Goal: Task Accomplishment & Management: Use online tool/utility

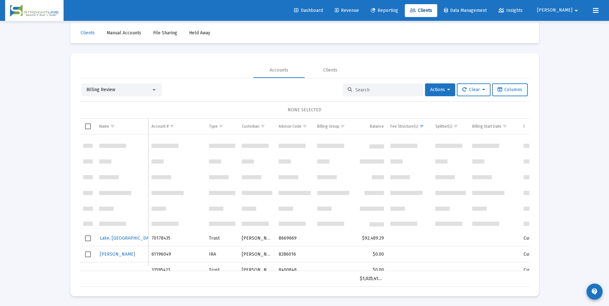
scroll to position [108, 0]
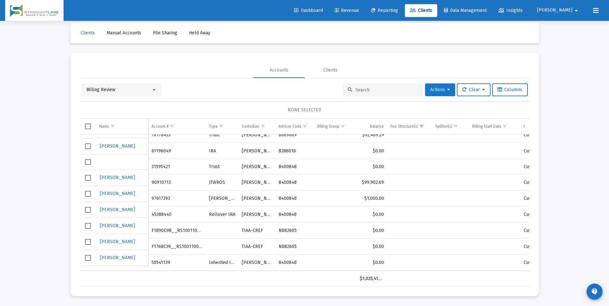
click at [436, 92] on button "Actions" at bounding box center [440, 89] width 30 height 13
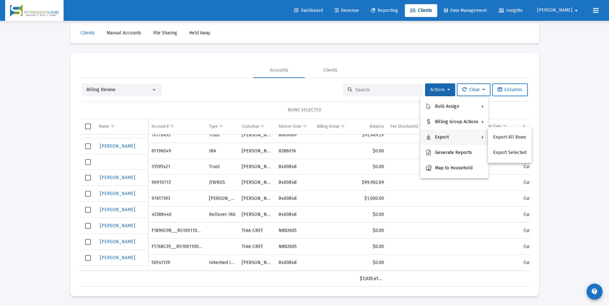
click at [581, 105] on div at bounding box center [304, 153] width 609 height 306
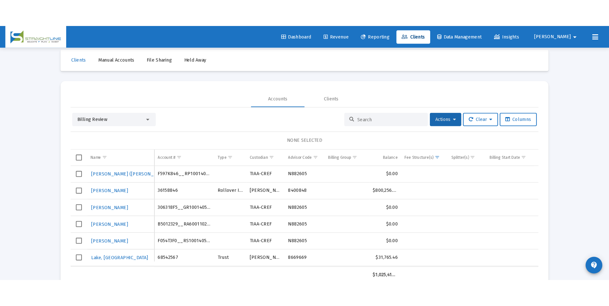
scroll to position [0, 0]
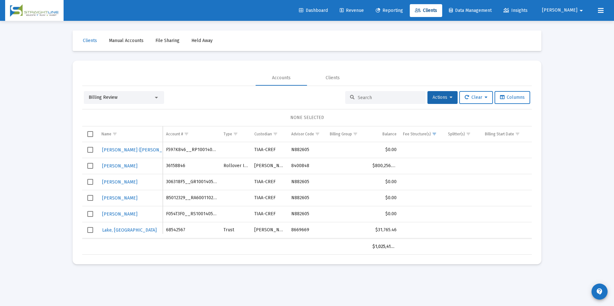
click at [598, 10] on icon at bounding box center [601, 11] width 6 height 8
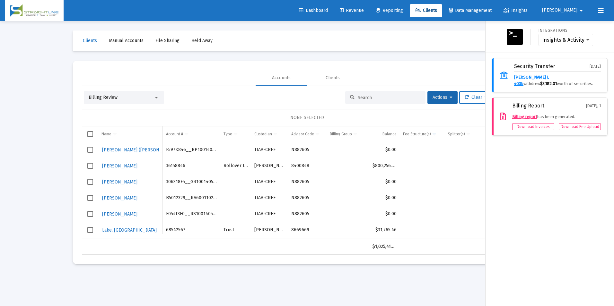
click at [582, 11] on mat-icon "arrow_drop_down" at bounding box center [581, 10] width 8 height 13
click at [578, 24] on span "Settings" at bounding box center [581, 27] width 19 height 15
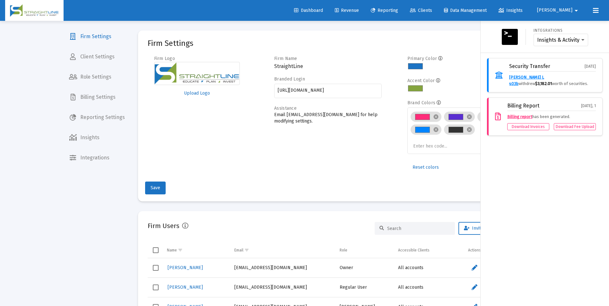
click at [546, 222] on div "Integrations Insights & Activity Wealthbox Security Transfer Sep 15, 2025 Mille…" at bounding box center [545, 163] width 128 height 285
click at [576, 12] on mat-icon "arrow_drop_down" at bounding box center [576, 10] width 8 height 13
click at [405, 10] on div at bounding box center [304, 153] width 609 height 306
click at [398, 10] on span "Reporting" at bounding box center [384, 10] width 27 height 5
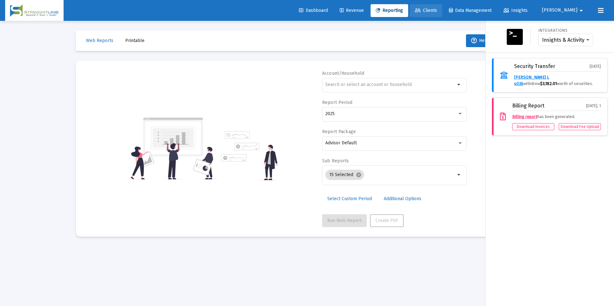
click at [437, 8] on span "Clients" at bounding box center [426, 10] width 22 height 5
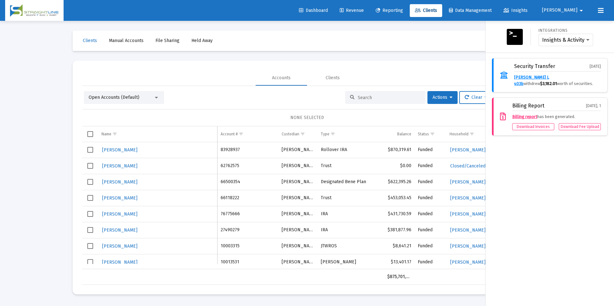
click at [580, 259] on div "Integrations Insights & Activity Wealthbox Security Transfer Sep 15, 2025 Mille…" at bounding box center [549, 163] width 128 height 285
click at [603, 13] on icon at bounding box center [601, 11] width 6 height 8
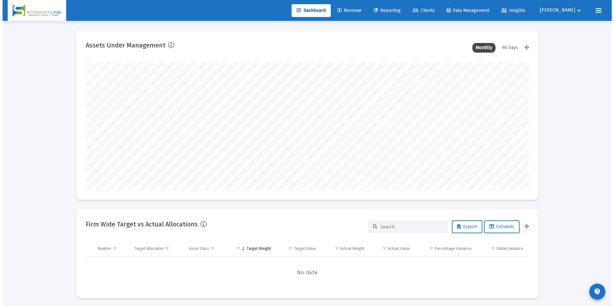
scroll to position [128, 239]
click at [432, 8] on span "Clients" at bounding box center [421, 10] width 22 height 5
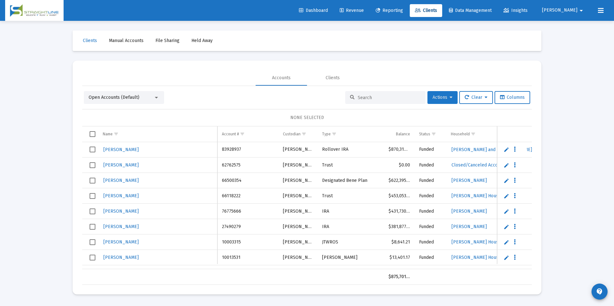
click at [450, 97] on button "Actions" at bounding box center [442, 97] width 30 height 13
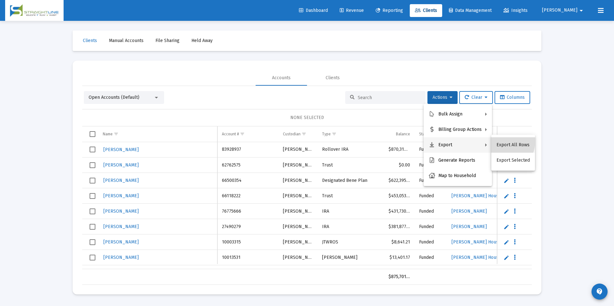
click at [497, 141] on button "Export All Rows" at bounding box center [513, 144] width 44 height 15
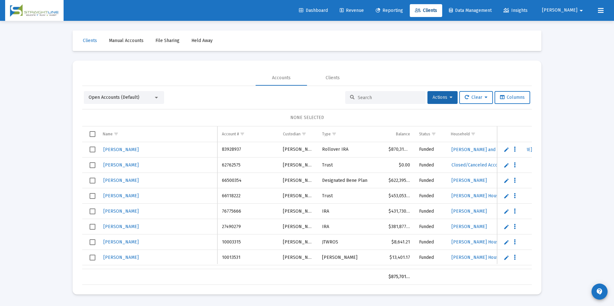
click at [400, 97] on input at bounding box center [389, 97] width 63 height 5
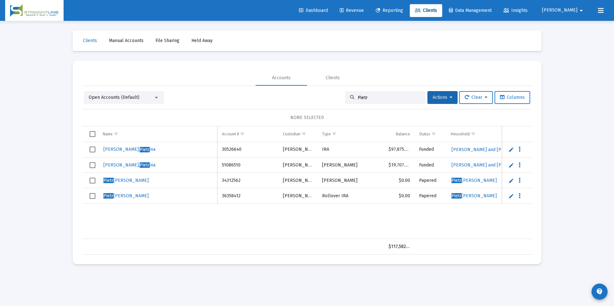
drag, startPoint x: 394, startPoint y: 99, endPoint x: 319, endPoint y: 88, distance: 75.5
click at [319, 88] on div "Open Accounts (Default) Pietr Actions Clear Columns NONE SELECTED Name Name Acc…" at bounding box center [306, 170] width 449 height 169
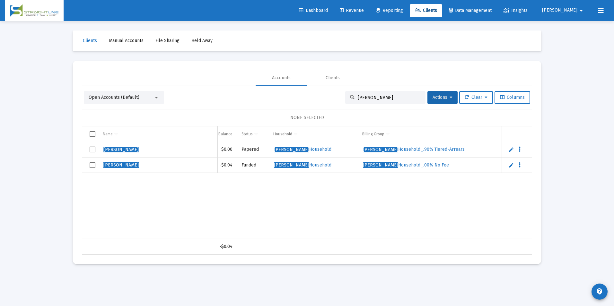
scroll to position [0, 208]
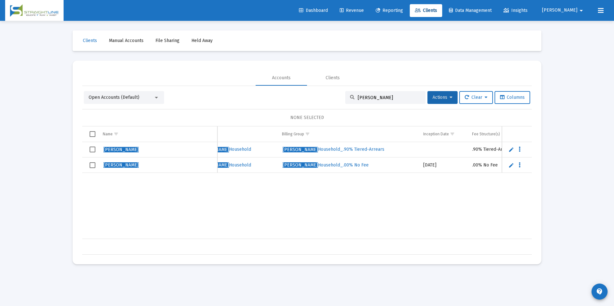
drag, startPoint x: 402, startPoint y: 98, endPoint x: 346, endPoint y: 99, distance: 55.2
click at [346, 99] on div "[PERSON_NAME]" at bounding box center [385, 97] width 80 height 13
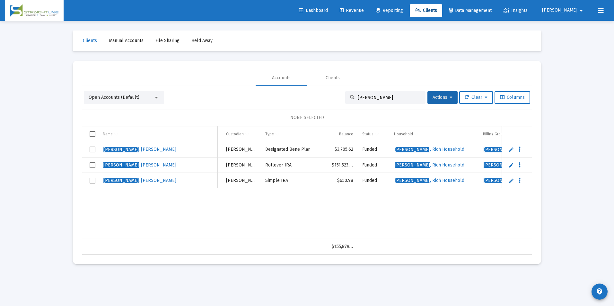
scroll to position [0, 0]
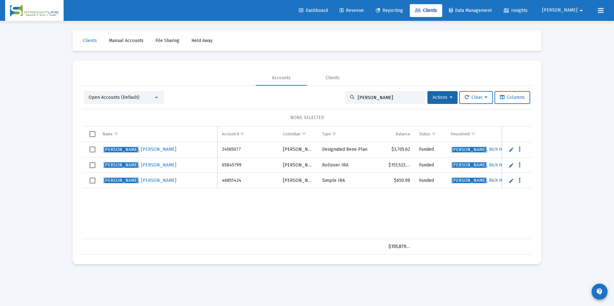
drag, startPoint x: 377, startPoint y: 98, endPoint x: 312, endPoint y: 91, distance: 64.9
click at [312, 91] on div "Open Accounts (Default) [PERSON_NAME] Actions Clear Columns NONE SELECTED Name …" at bounding box center [306, 170] width 449 height 169
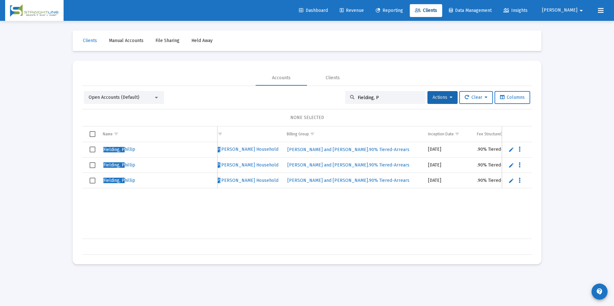
scroll to position [0, 296]
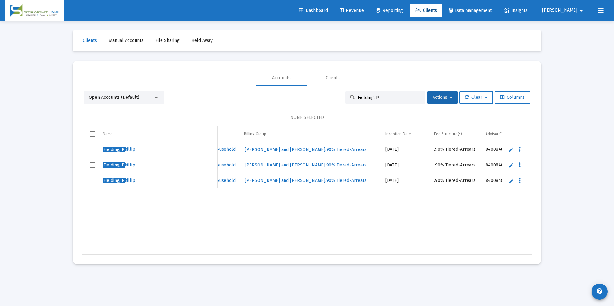
drag, startPoint x: 406, startPoint y: 96, endPoint x: 324, endPoint y: 84, distance: 83.7
click at [324, 84] on mat-tab-group "Accounts Clients Open Accounts (Default) Fielding, P Actions Clear Columns NONE…" at bounding box center [306, 162] width 449 height 185
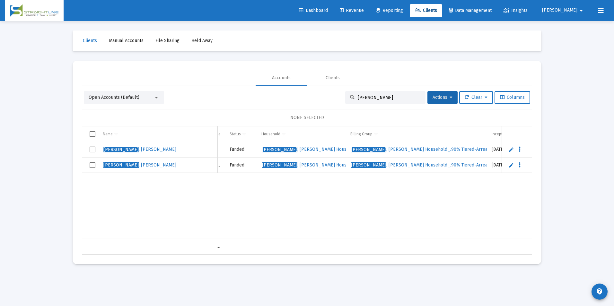
scroll to position [0, 228]
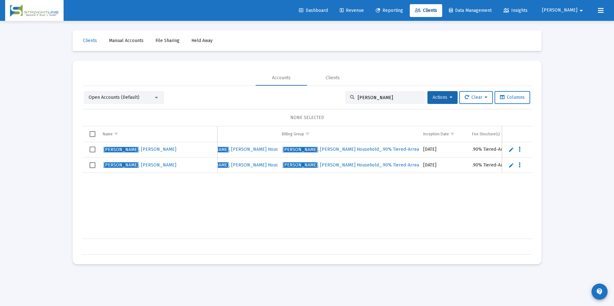
drag, startPoint x: 378, startPoint y: 99, endPoint x: 350, endPoint y: 98, distance: 28.3
click at [350, 98] on div "[PERSON_NAME]" at bounding box center [385, 97] width 80 height 13
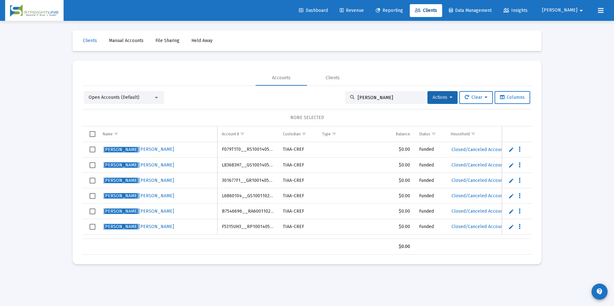
drag, startPoint x: 373, startPoint y: 100, endPoint x: 322, endPoint y: 94, distance: 50.8
click at [322, 94] on div "Open Accounts (Default) [PERSON_NAME] Actions Clear Columns" at bounding box center [307, 97] width 446 height 13
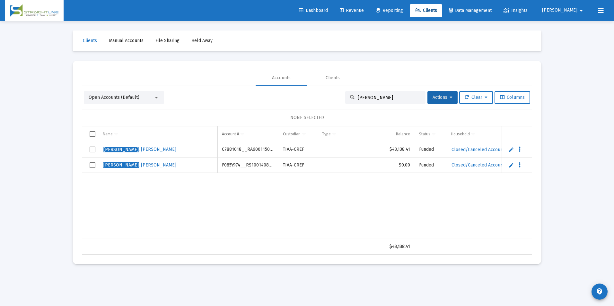
drag, startPoint x: 373, startPoint y: 98, endPoint x: 339, endPoint y: 99, distance: 34.4
click at [339, 99] on div "Open Accounts (Default) [PERSON_NAME] Actions Clear Columns" at bounding box center [307, 97] width 446 height 13
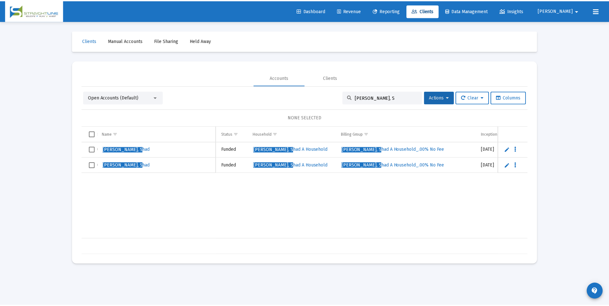
scroll to position [0, 252]
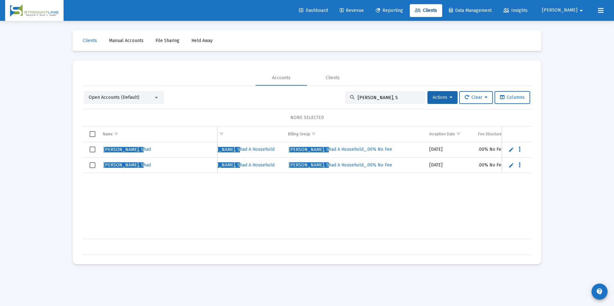
type input "[PERSON_NAME], S"
click at [364, 13] on span "Revenue" at bounding box center [352, 10] width 24 height 5
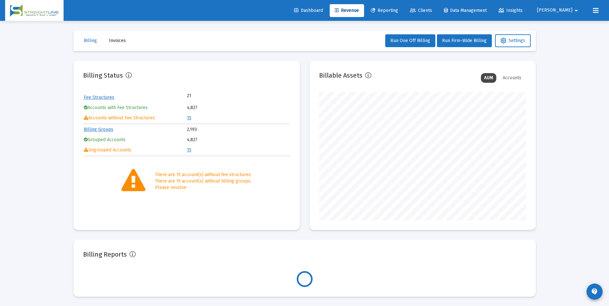
scroll to position [128, 207]
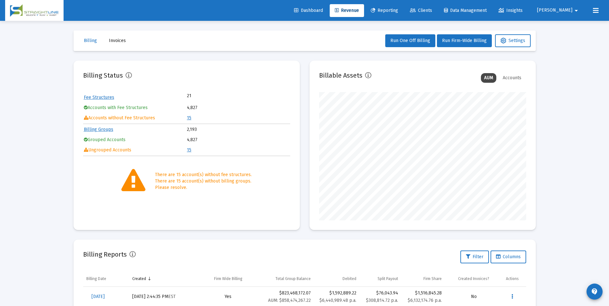
click at [189, 117] on link "15" at bounding box center [189, 117] width 4 height 5
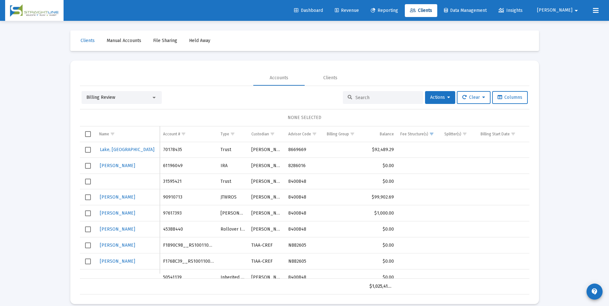
scroll to position [108, 0]
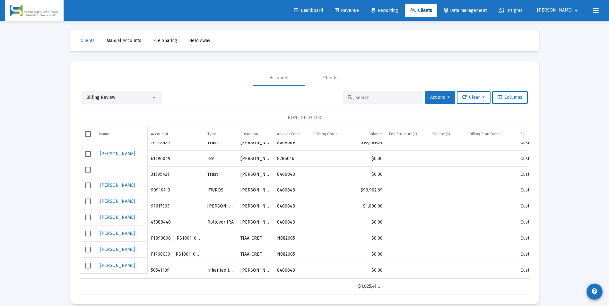
click at [160, 230] on td "F1890C98__RS1001100275" at bounding box center [176, 238] width 56 height 16
copy td "F1890C98__RS1001100275"
